Goal: Task Accomplishment & Management: Use online tool/utility

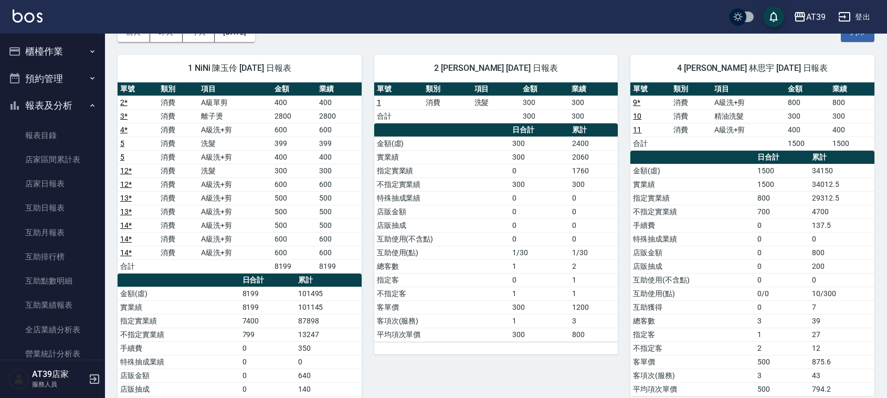
scroll to position [195, 0]
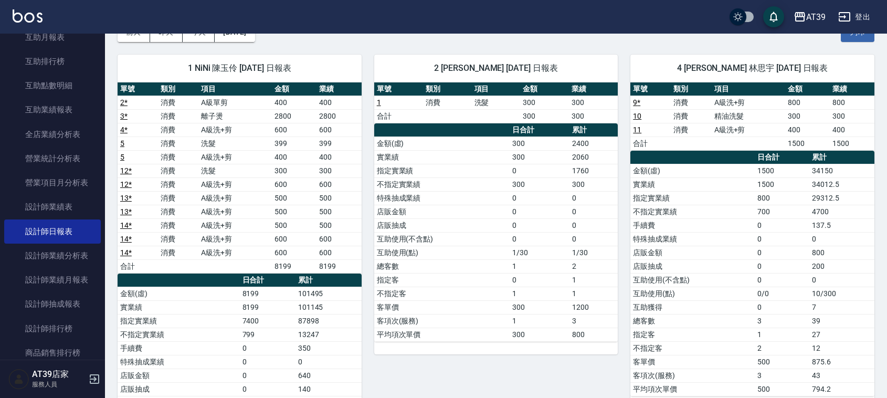
drag, startPoint x: 0, startPoint y: 0, endPoint x: 209, endPoint y: 330, distance: 390.2
click at [212, 334] on td "不指定實業績" at bounding box center [179, 334] width 122 height 14
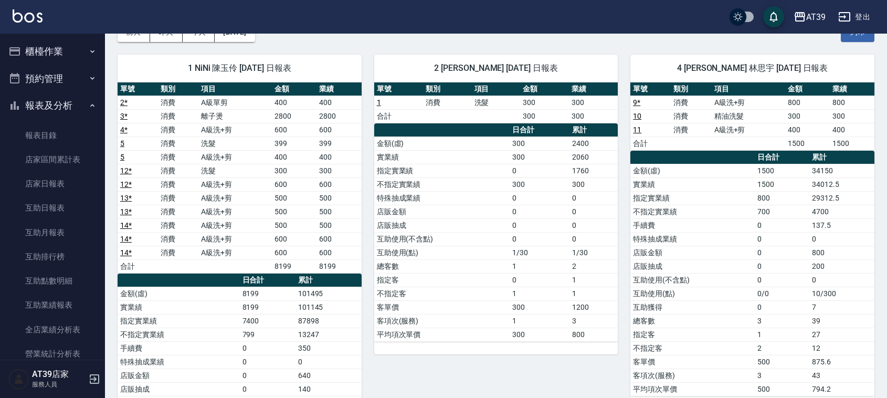
click at [38, 43] on button "櫃檯作業" at bounding box center [52, 51] width 97 height 27
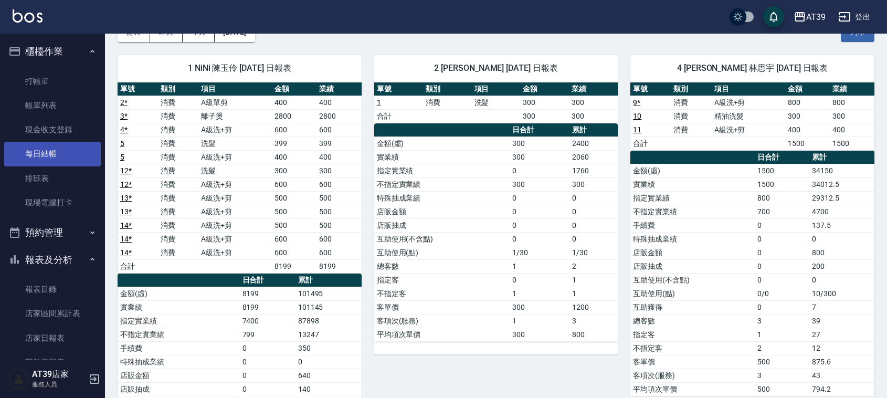
click at [45, 151] on link "每日結帳" at bounding box center [52, 154] width 97 height 24
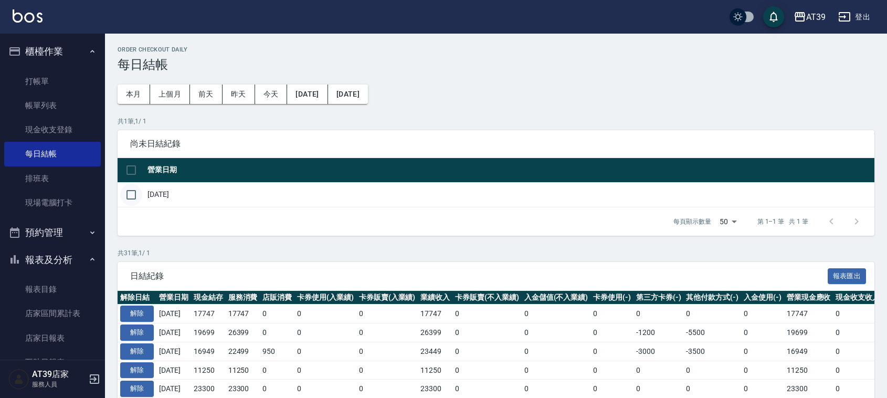
click at [130, 200] on input "checkbox" at bounding box center [131, 195] width 22 height 22
checkbox input "true"
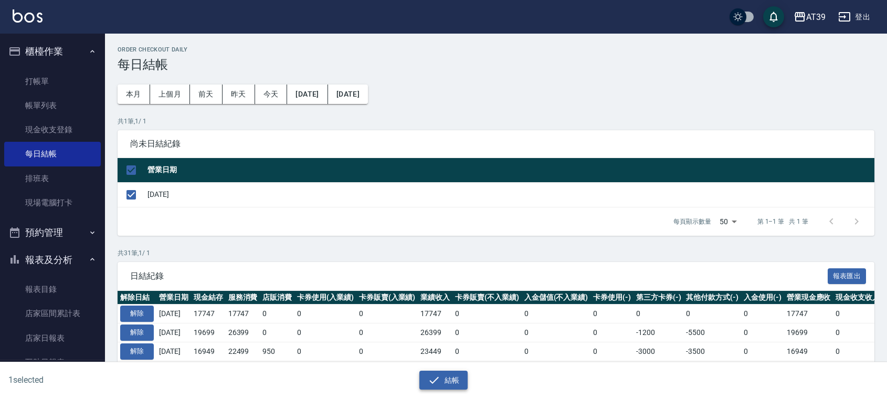
click at [452, 376] on button "結帳" at bounding box center [443, 380] width 49 height 19
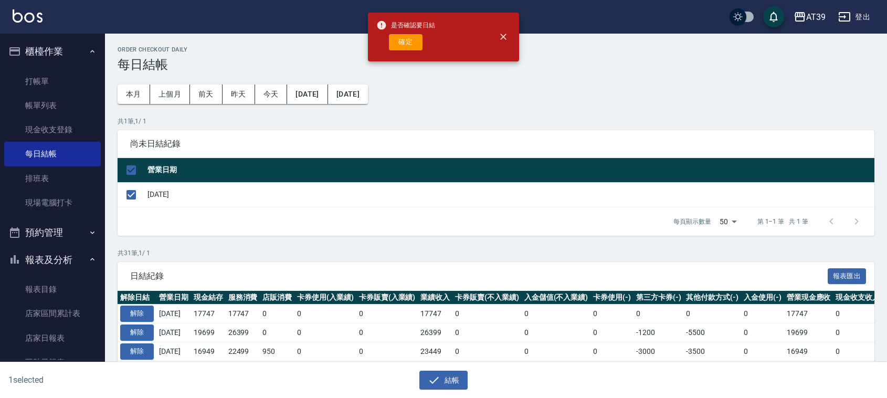
click at [403, 35] on button "確定" at bounding box center [406, 42] width 34 height 16
checkbox input "false"
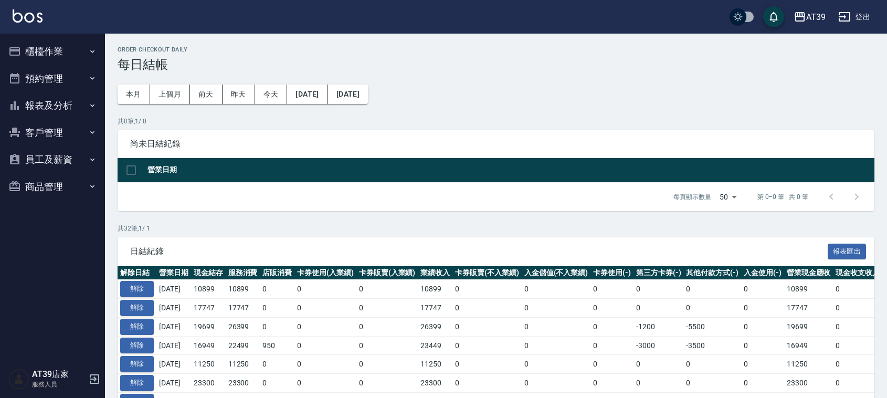
click at [30, 49] on button "櫃檯作業" at bounding box center [52, 51] width 97 height 27
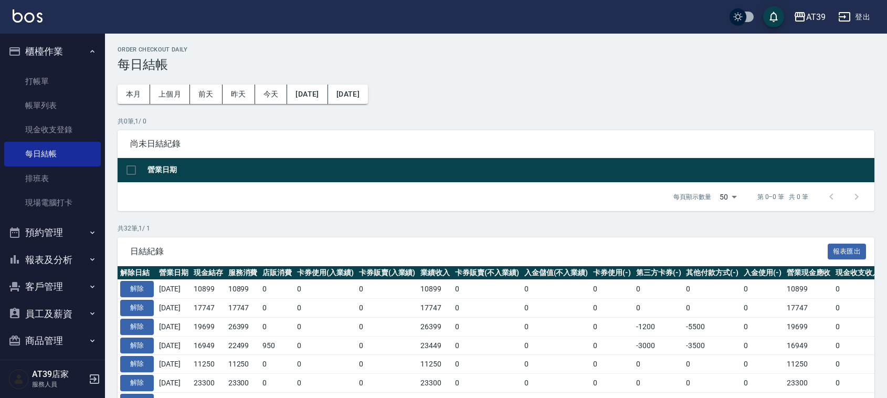
click at [78, 61] on button "櫃檯作業" at bounding box center [52, 51] width 97 height 27
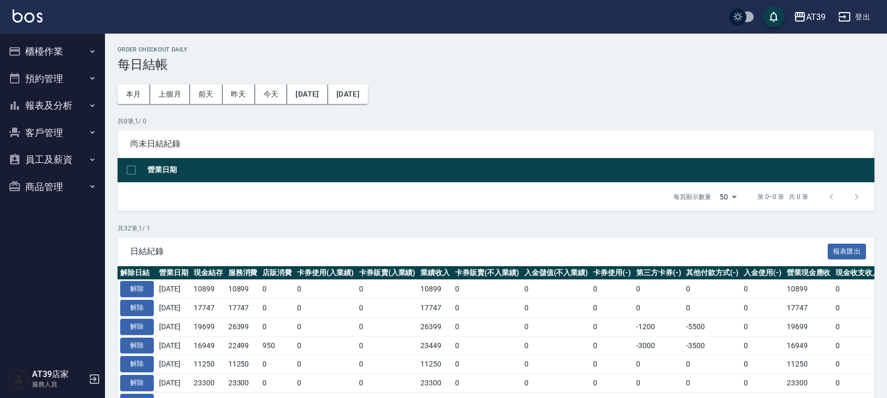
click at [72, 101] on button "報表及分析" at bounding box center [52, 105] width 97 height 27
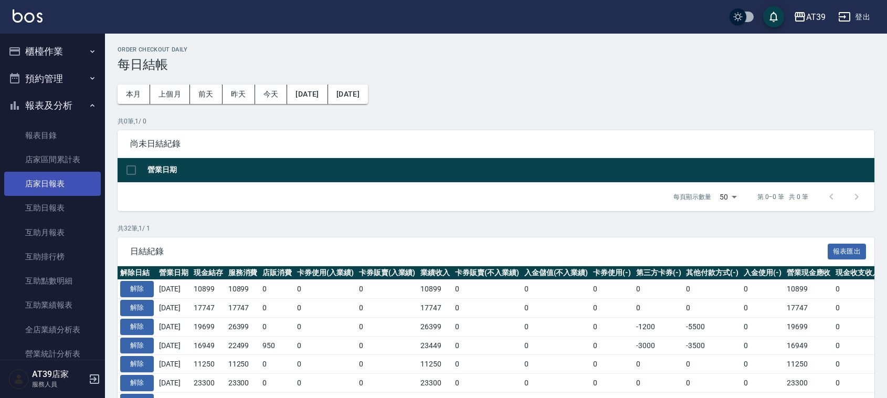
click at [61, 187] on link "店家日報表" at bounding box center [52, 184] width 97 height 24
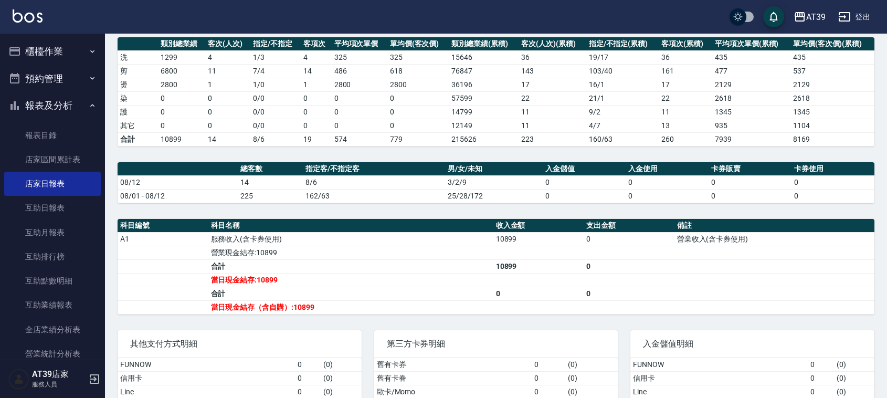
scroll to position [230, 0]
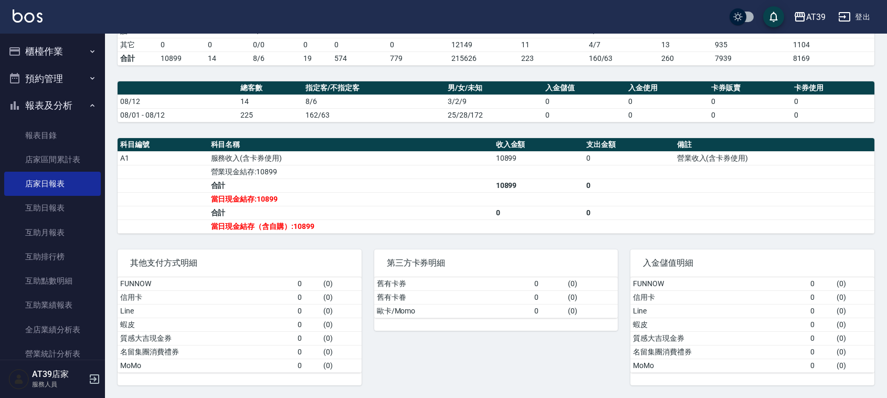
drag, startPoint x: 766, startPoint y: 149, endPoint x: 788, endPoint y: 298, distance: 150.7
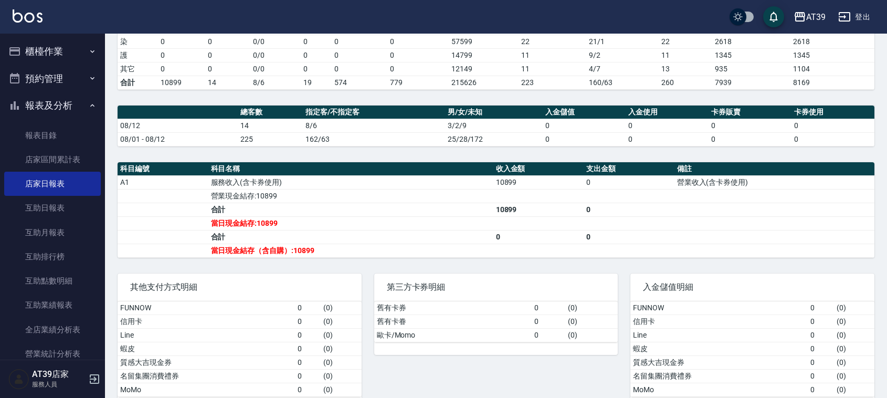
drag, startPoint x: 710, startPoint y: 312, endPoint x: 725, endPoint y: 266, distance: 48.8
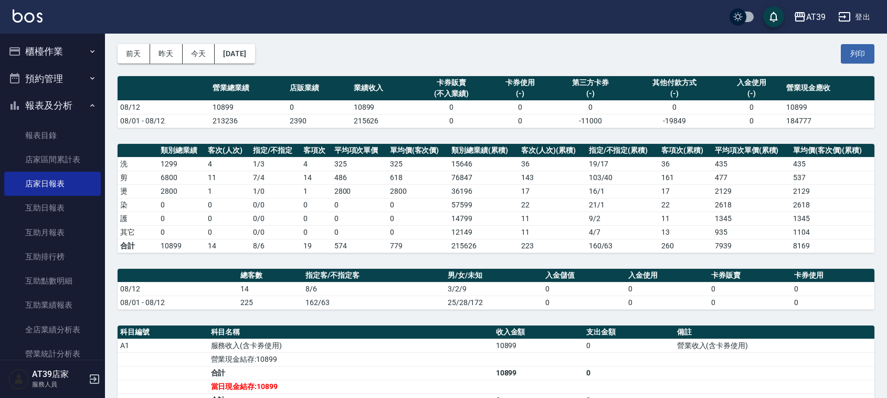
scroll to position [0, 0]
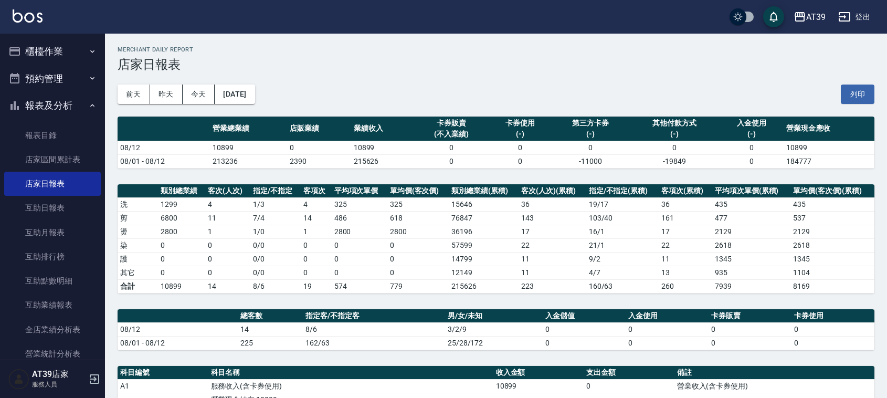
drag, startPoint x: 194, startPoint y: 311, endPoint x: 229, endPoint y: 168, distance: 146.9
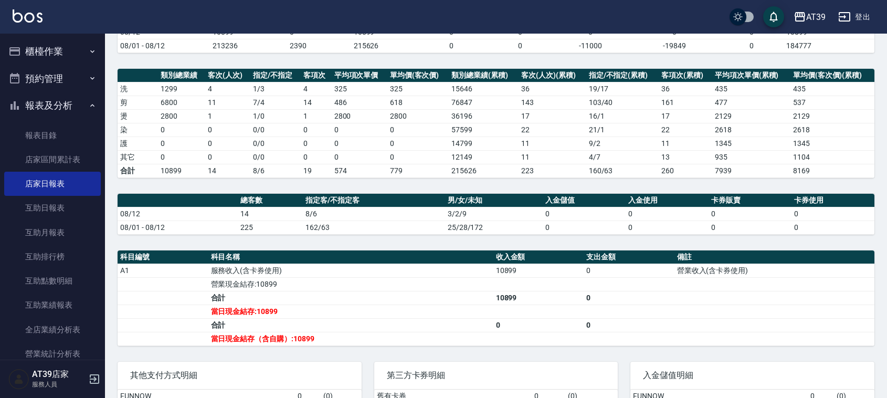
scroll to position [230, 0]
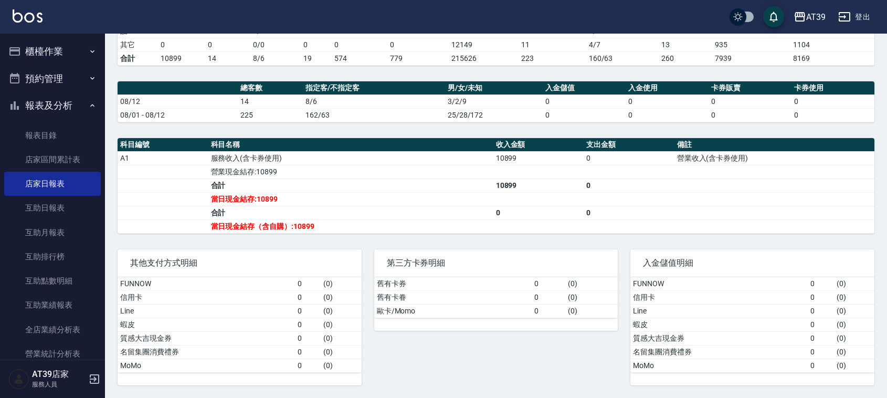
drag, startPoint x: 678, startPoint y: 62, endPoint x: 696, endPoint y: 167, distance: 106.6
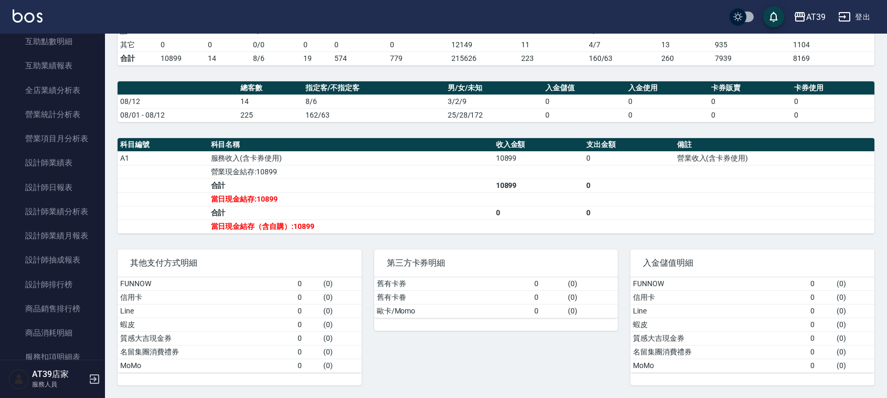
scroll to position [248, 0]
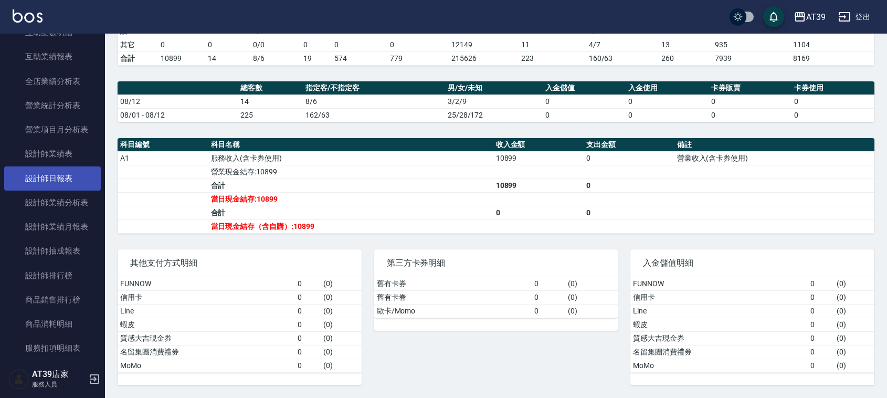
click at [73, 176] on link "設計師日報表" at bounding box center [52, 178] width 97 height 24
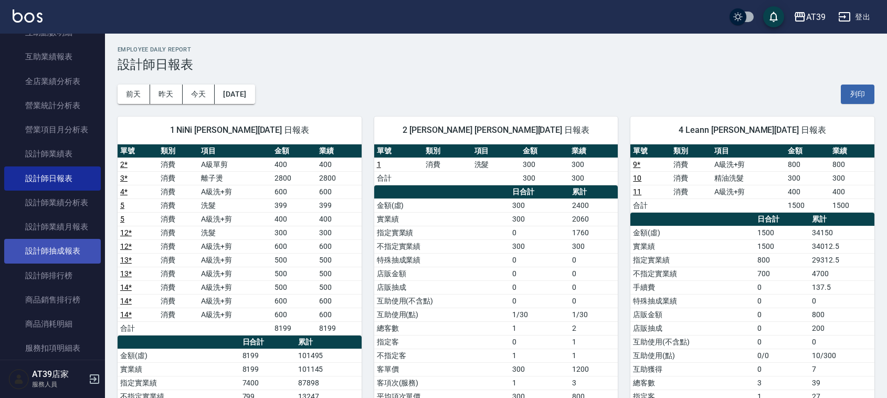
click at [58, 250] on link "設計師抽成報表" at bounding box center [52, 251] width 97 height 24
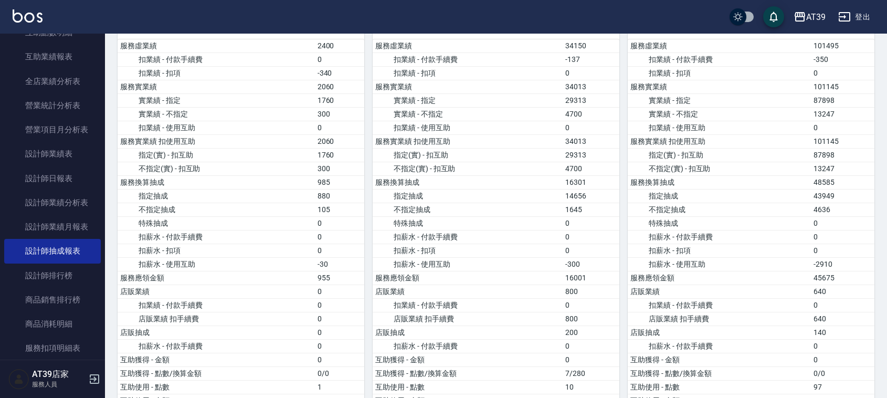
drag, startPoint x: 615, startPoint y: 111, endPoint x: 605, endPoint y: 176, distance: 65.4
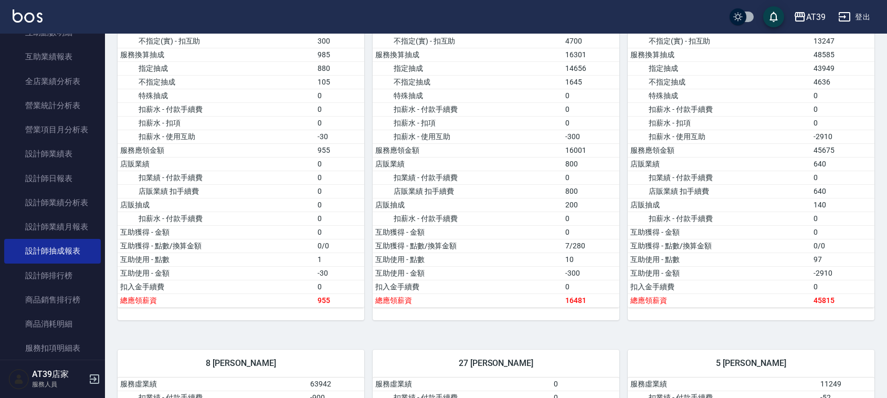
drag, startPoint x: 619, startPoint y: 138, endPoint x: 612, endPoint y: 167, distance: 30.3
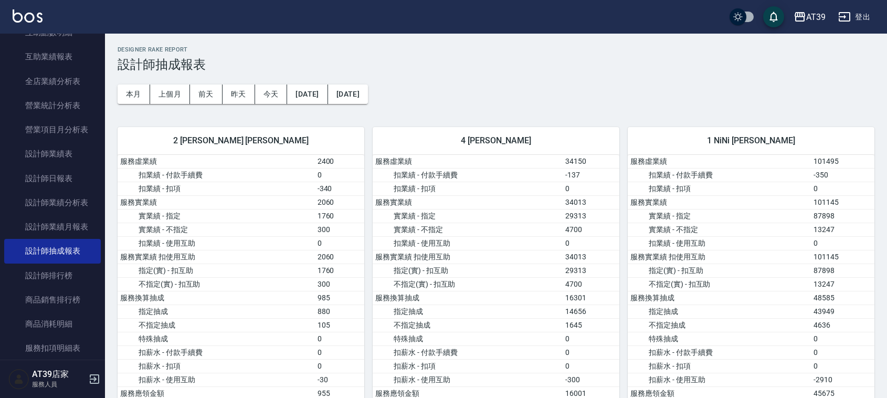
drag, startPoint x: 578, startPoint y: 271, endPoint x: 586, endPoint y: 146, distance: 125.2
drag, startPoint x: 598, startPoint y: 98, endPoint x: 524, endPoint y: 91, distance: 74.9
drag, startPoint x: 523, startPoint y: 130, endPoint x: 518, endPoint y: 63, distance: 67.4
click at [513, 67] on h3 "設計師抽成報表" at bounding box center [496, 64] width 757 height 15
